Goal: Navigation & Orientation: Find specific page/section

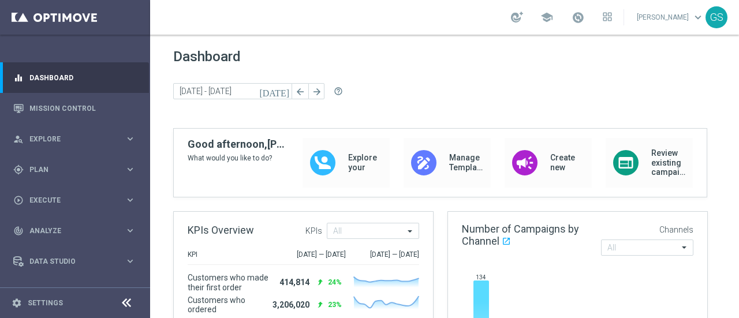
click at [668, 23] on link "Gokulakrishnan Sampath keyboard_arrow_down" at bounding box center [670, 17] width 70 height 17
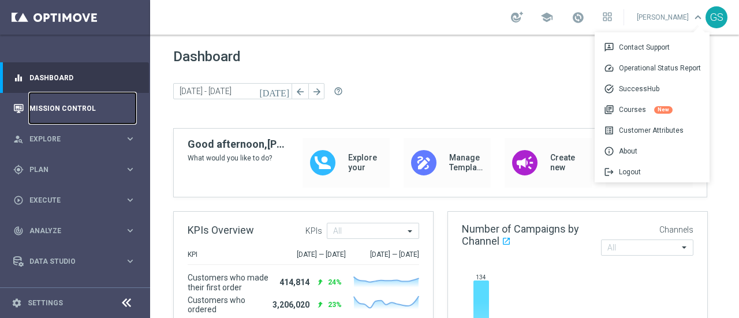
click at [63, 107] on link "Mission Control" at bounding box center [82, 108] width 106 height 31
